Goal: Communication & Community: Answer question/provide support

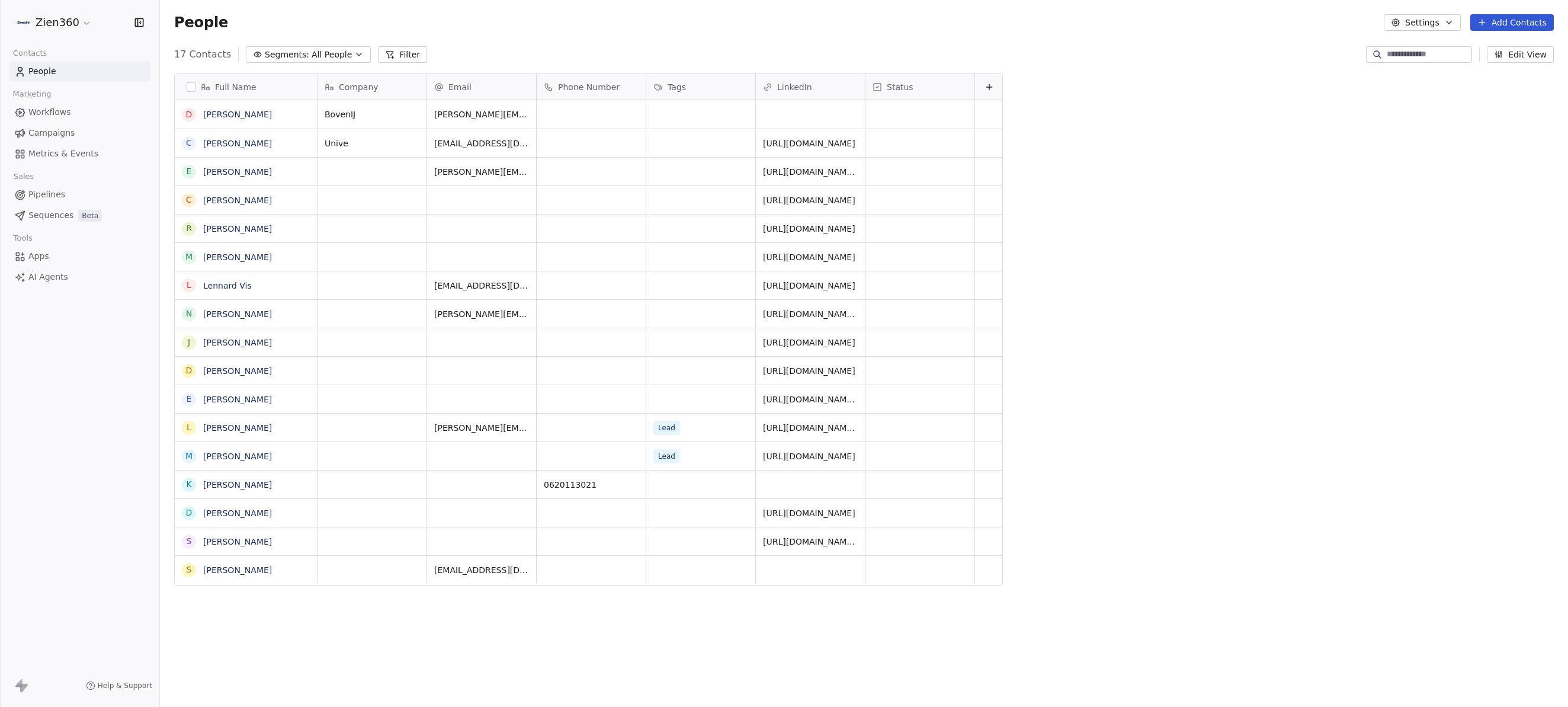
scroll to position [613, 1399]
click at [1553, 678] on div "Open Intercom Messenger" at bounding box center [1542, 681] width 32 height 32
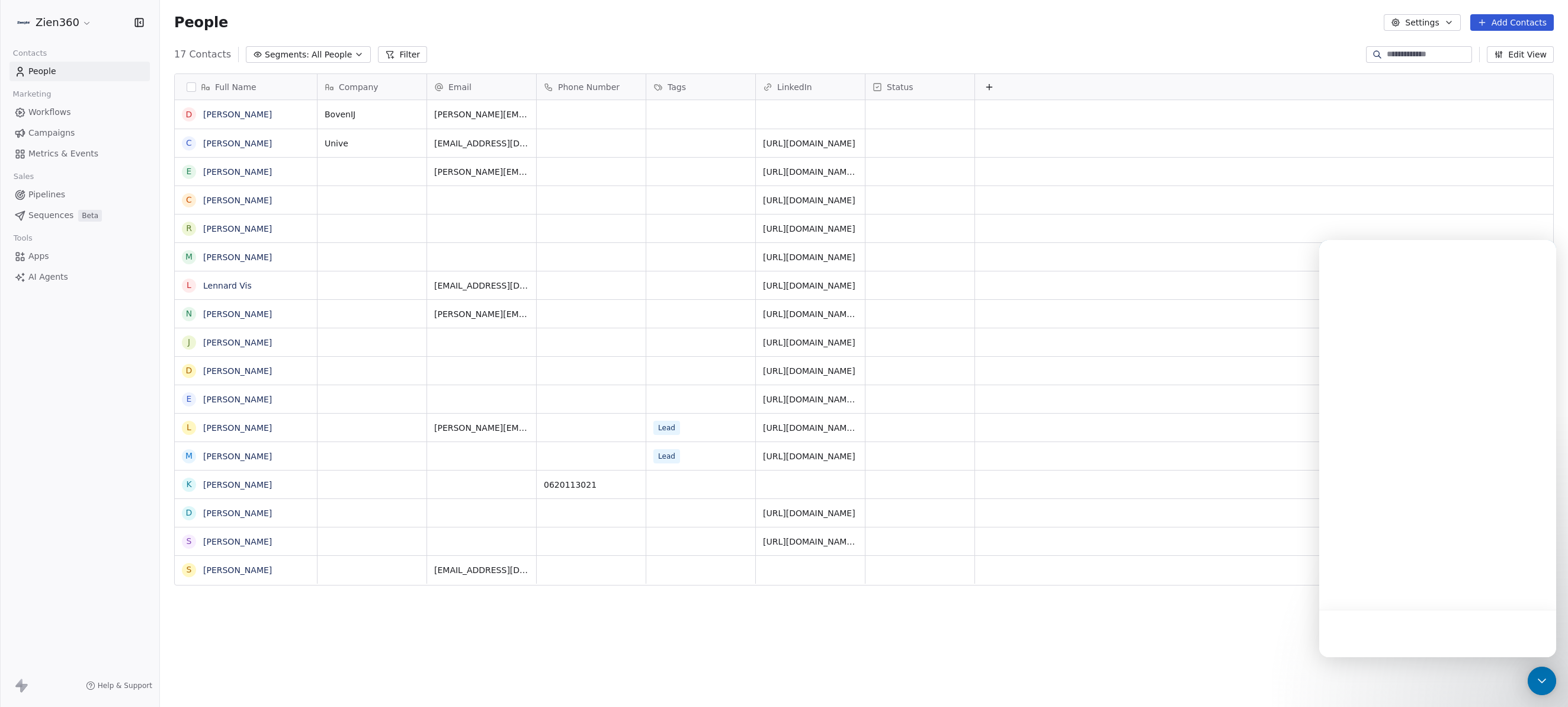
scroll to position [0, 0]
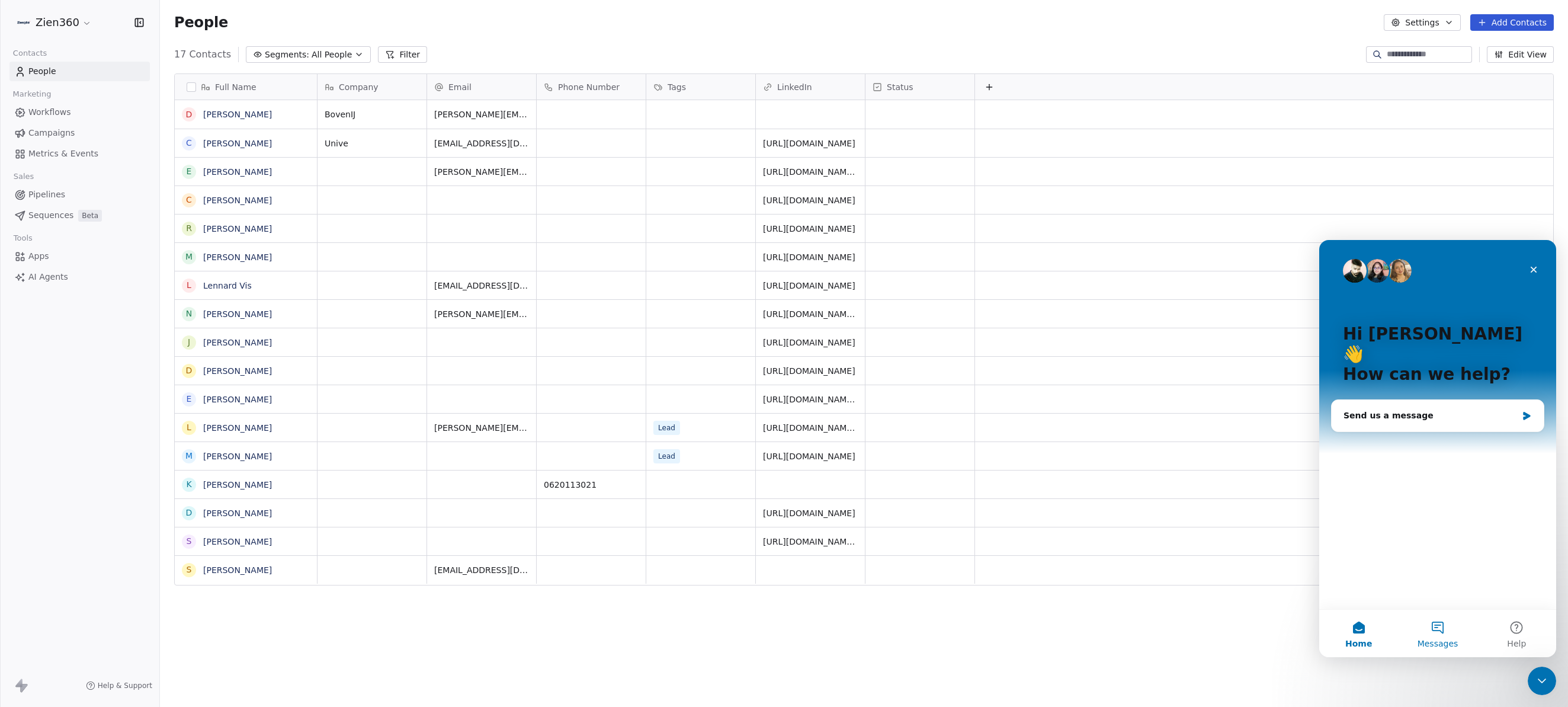
click at [1431, 640] on span "Messages" at bounding box center [1438, 644] width 41 height 9
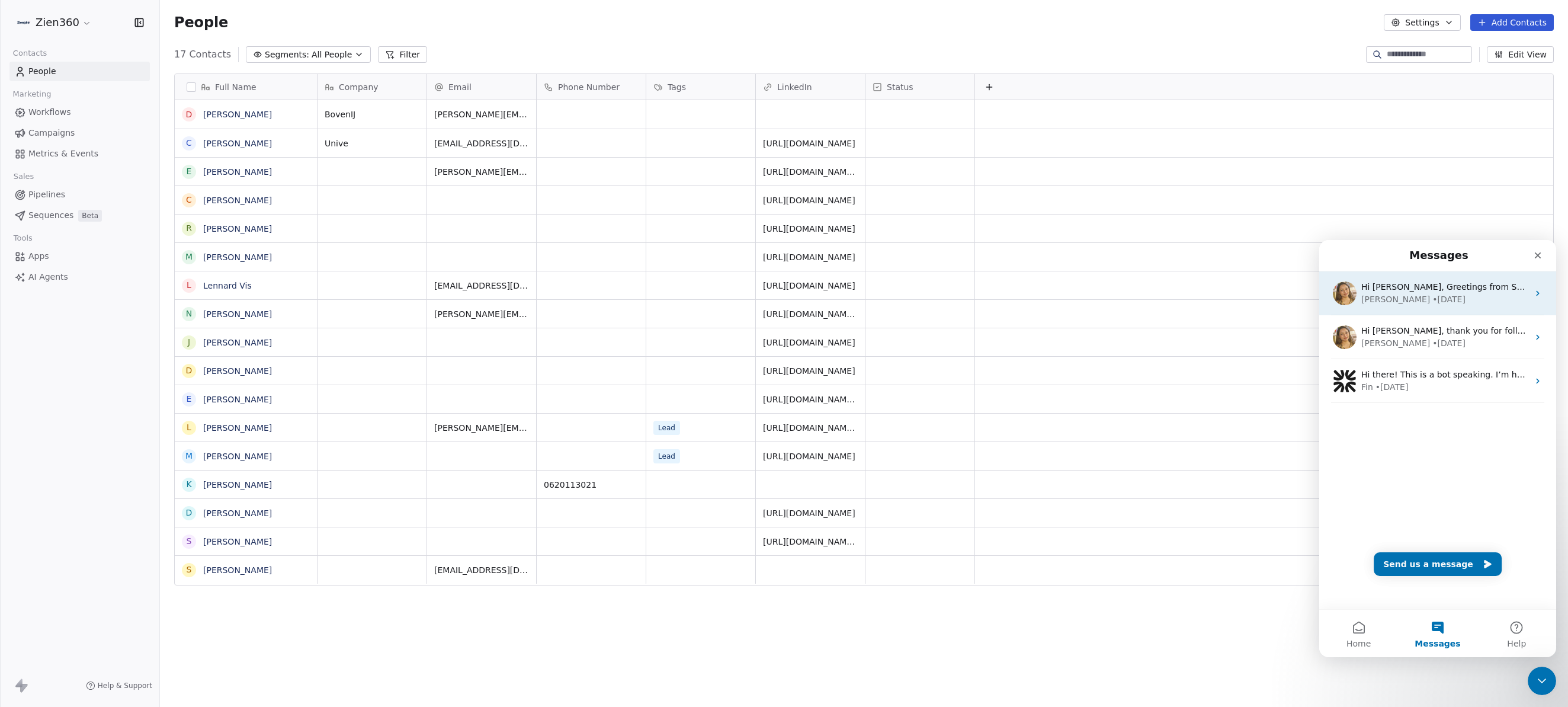
click at [1416, 308] on div "Hi [PERSON_NAME], Greetings from Swipe One and thank you for reaching out! The …" at bounding box center [1438, 293] width 237 height 44
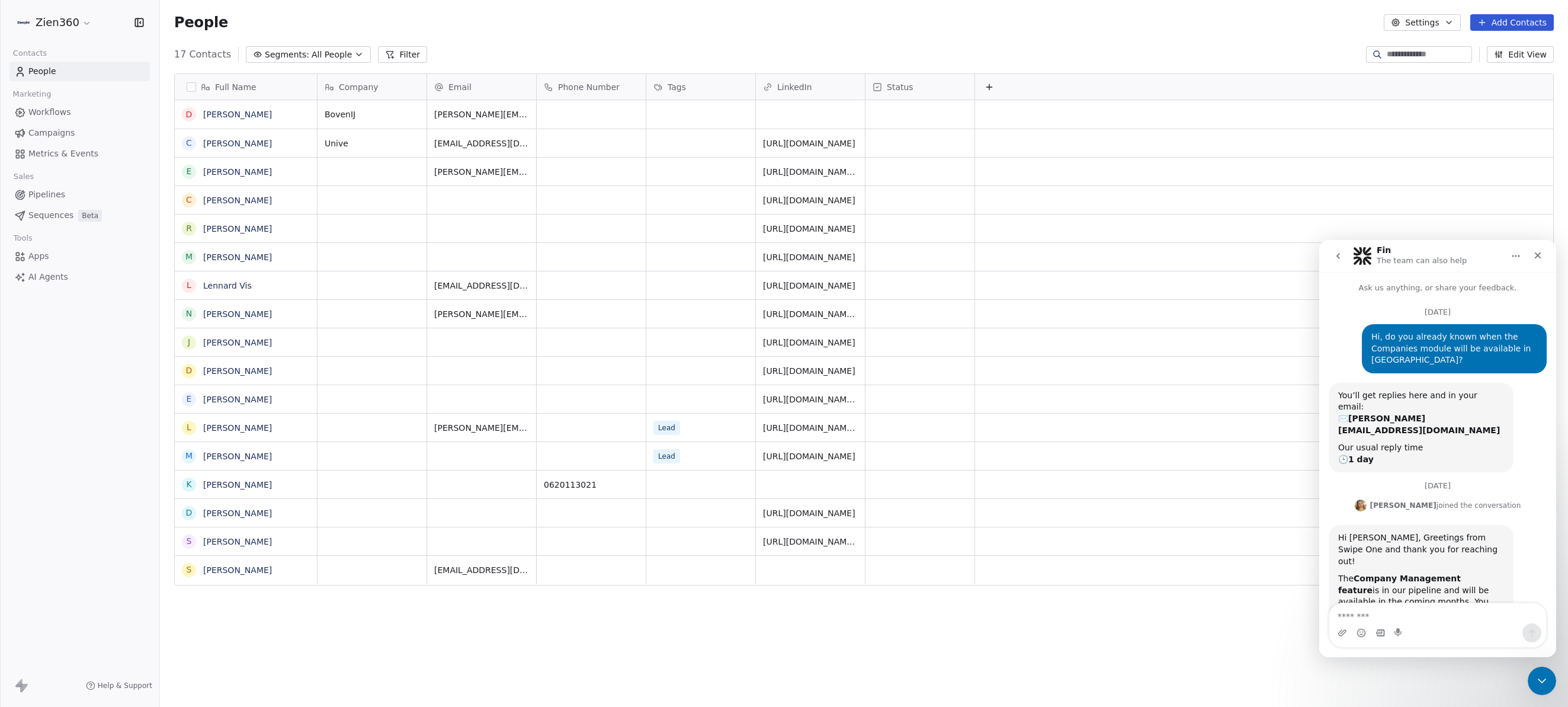
scroll to position [49, 0]
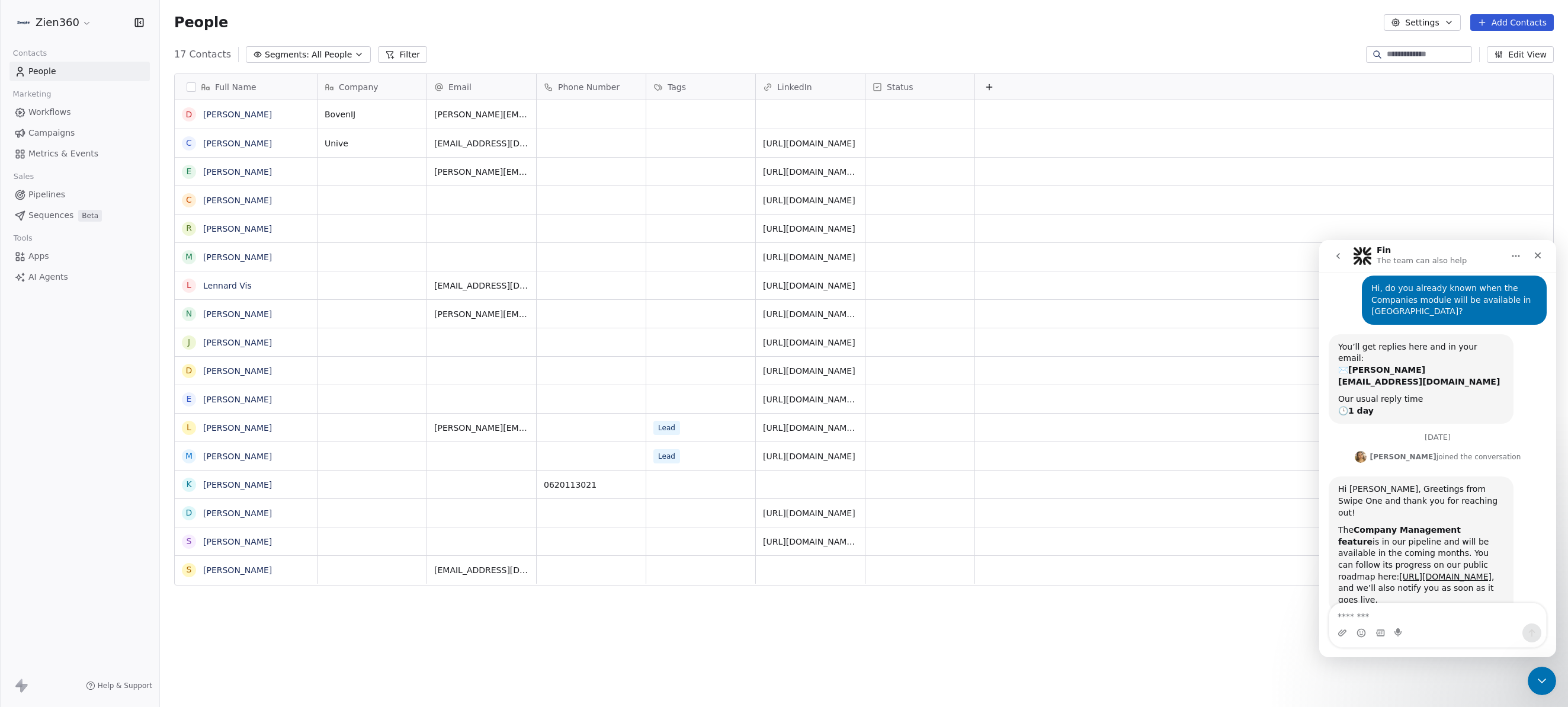
click at [1375, 620] on textarea "Message…" at bounding box center [1438, 613] width 217 height 20
type textarea "**********"
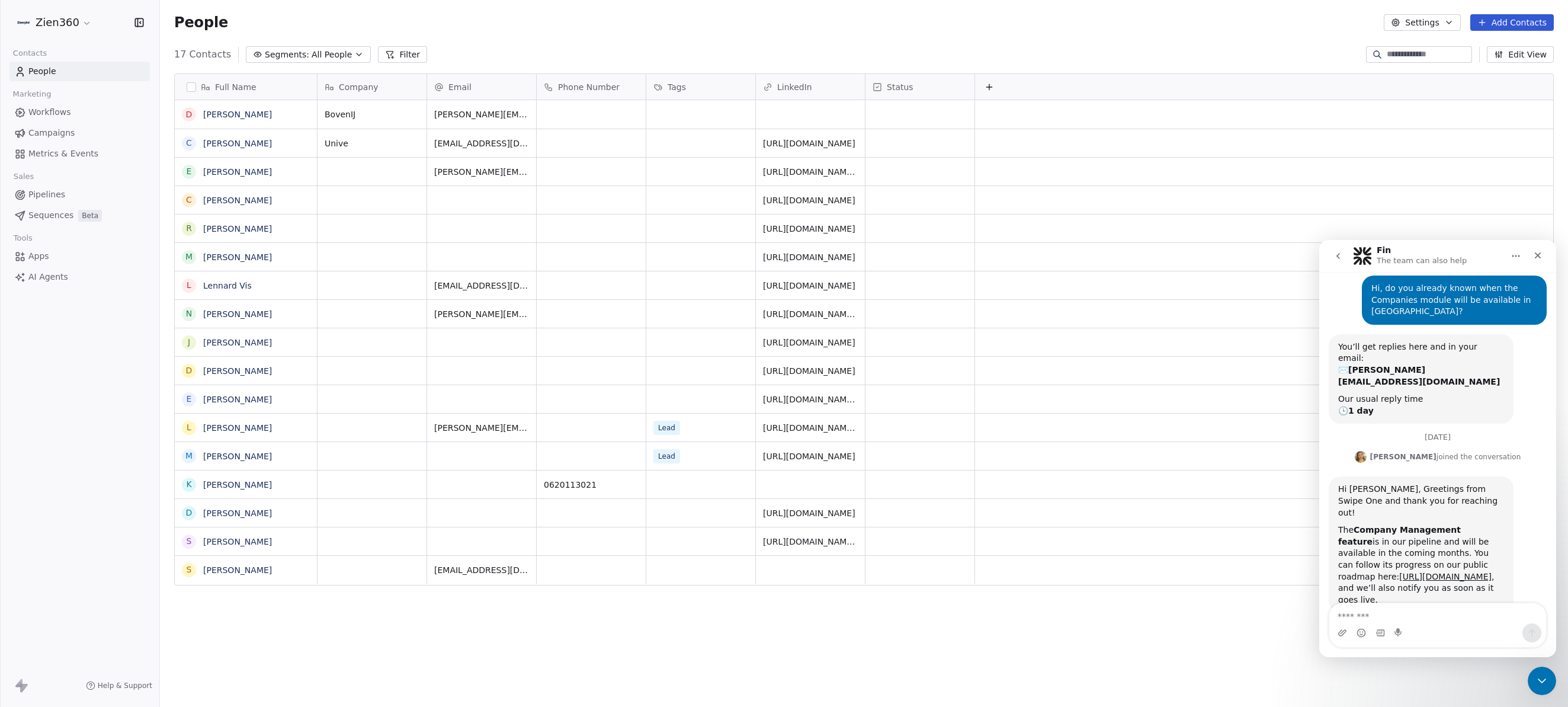
drag, startPoint x: 599, startPoint y: 322, endPoint x: 808, endPoint y: 403, distance: 224.1
copy div "Is there any news on this? Are you still in business? I notice there haven’t be…"
drag, startPoint x: 965, startPoint y: 135, endPoint x: 1199, endPoint y: 365, distance: 328.1
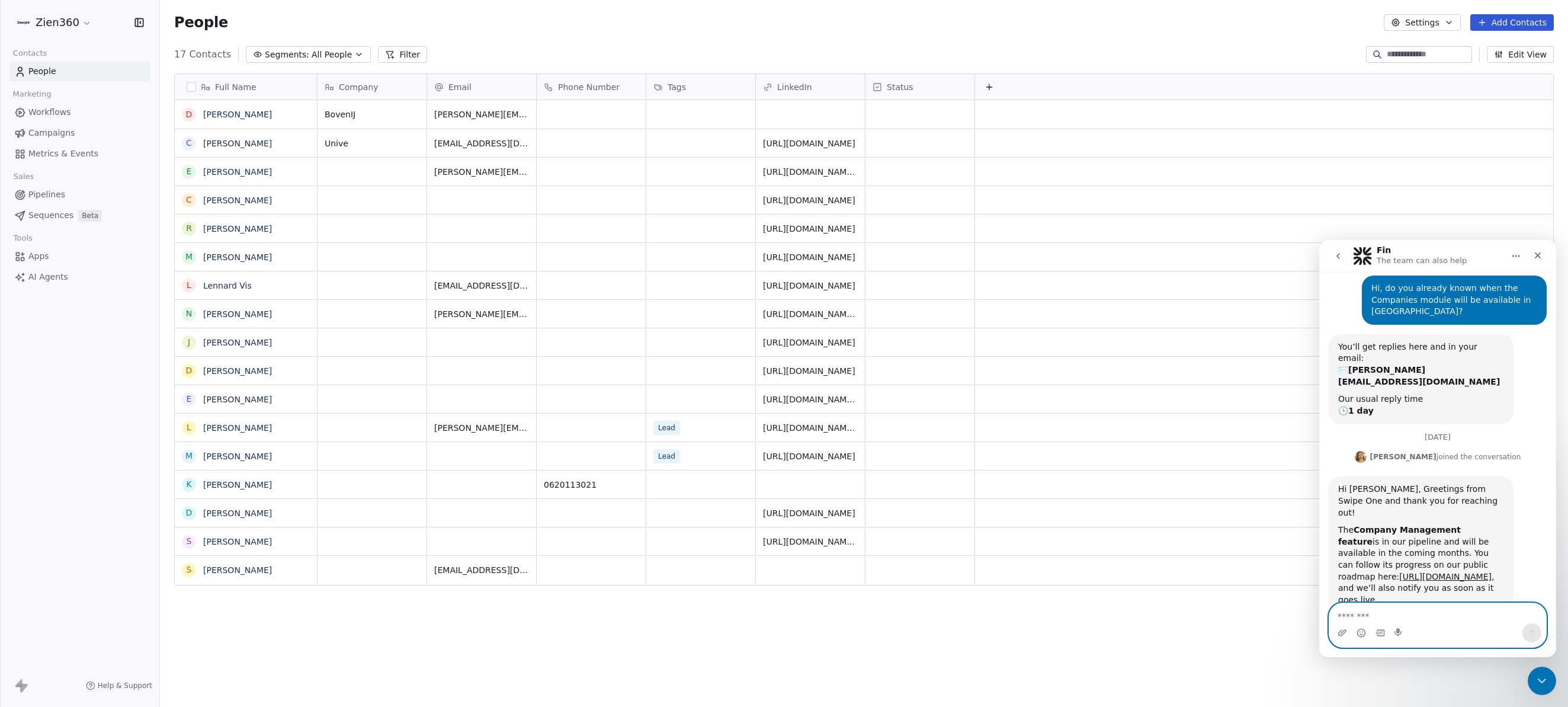
click at [1402, 610] on textarea "Message…" at bounding box center [1438, 613] width 217 height 20
paste textarea "**********"
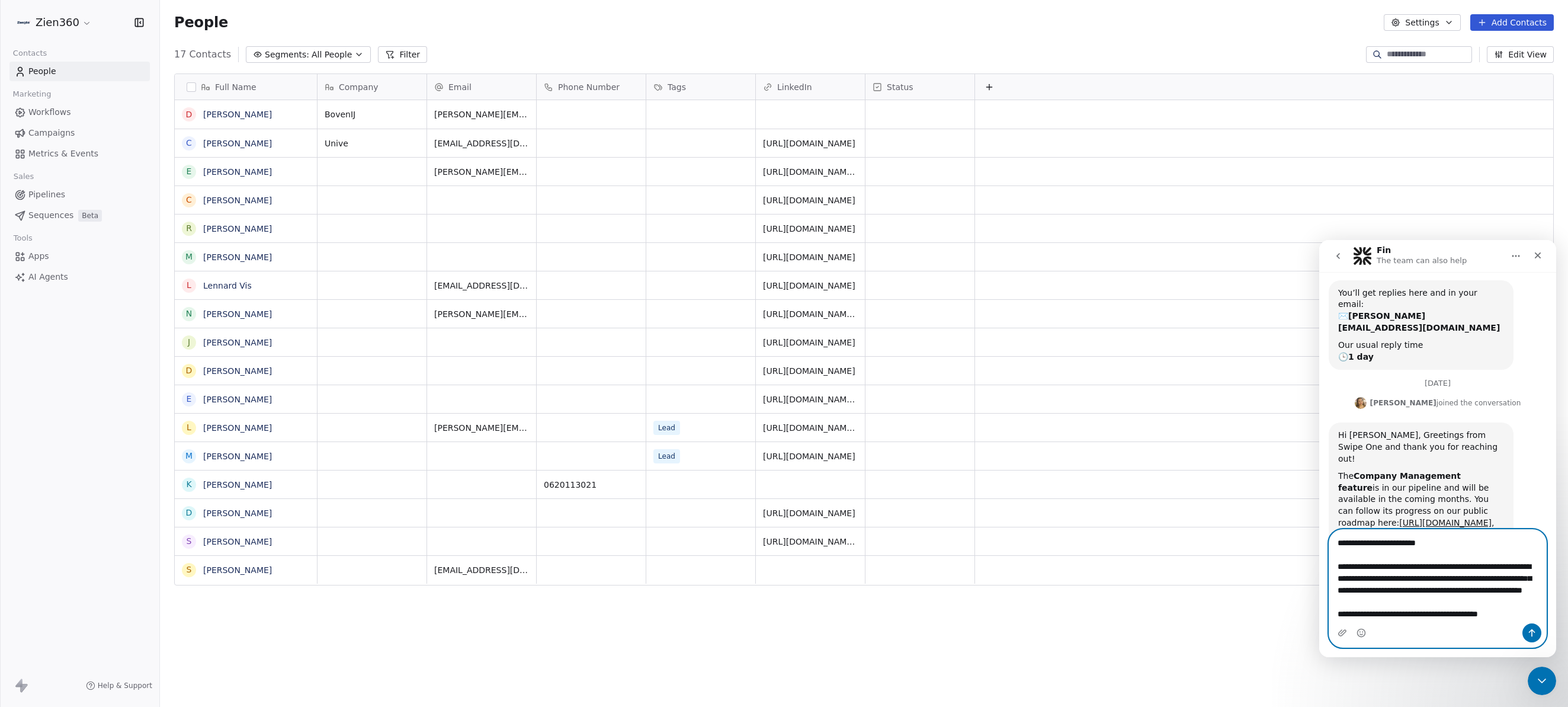
scroll to position [122, 0]
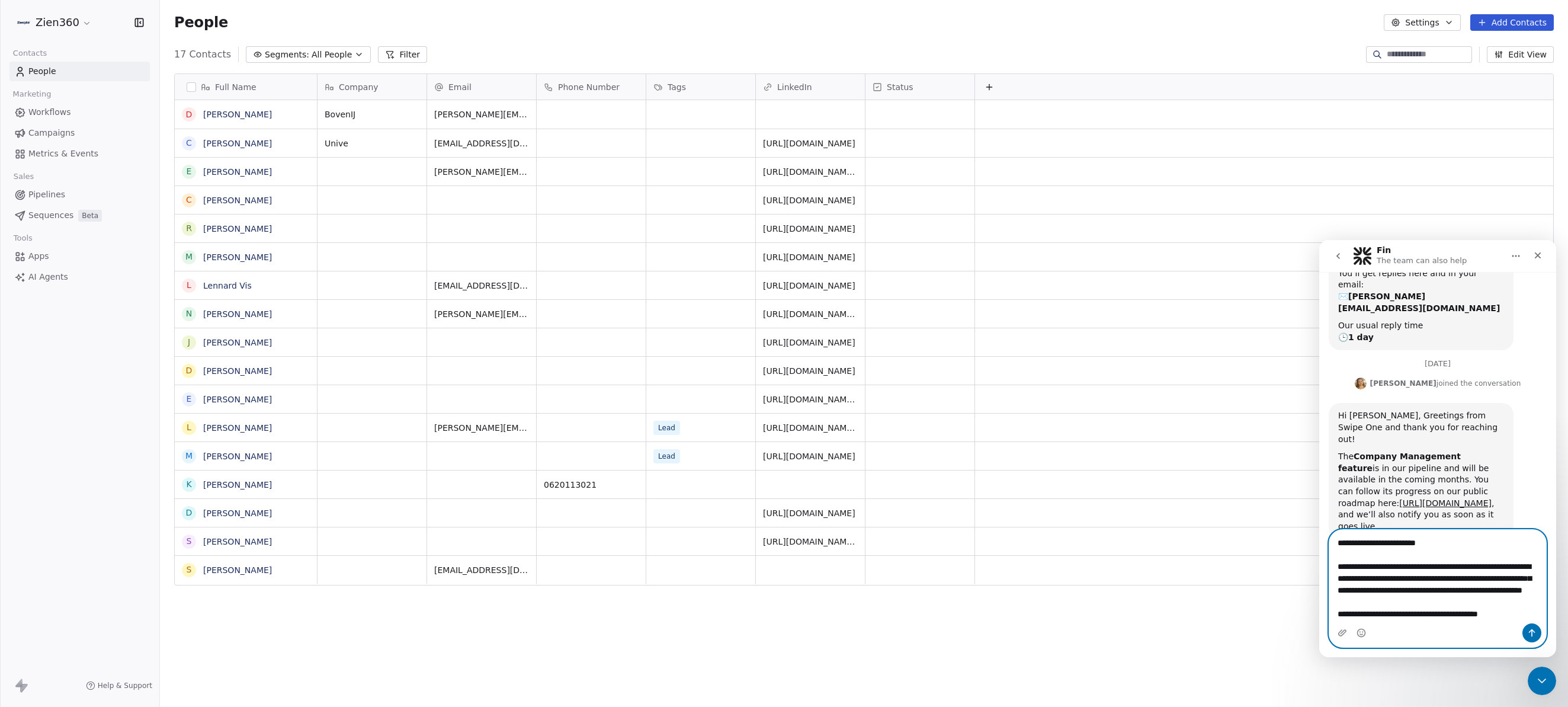
type textarea "**********"
click at [1529, 633] on icon "Send a message…" at bounding box center [1531, 633] width 6 height 8
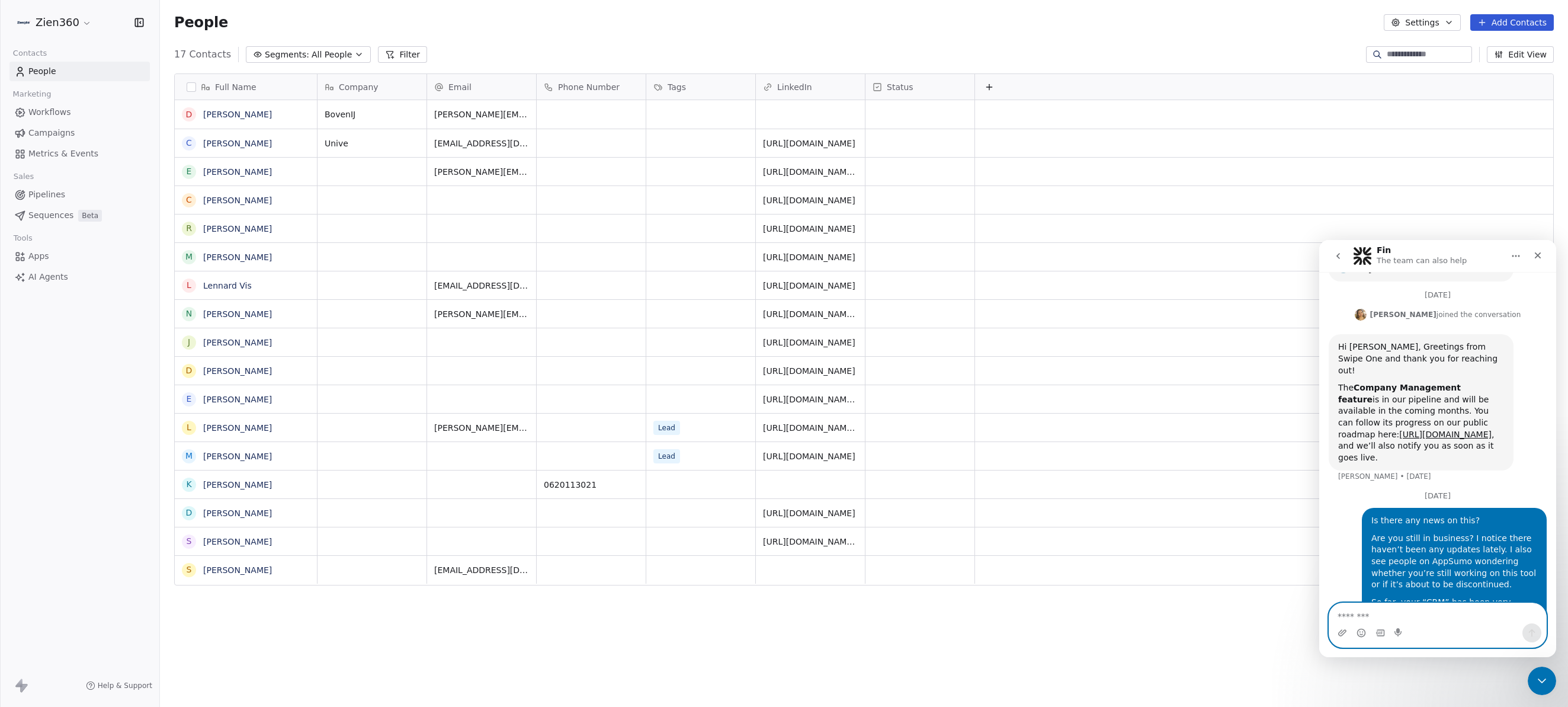
scroll to position [193, 0]
click at [1535, 253] on icon "Close" at bounding box center [1538, 255] width 6 height 6
